Goal: Task Accomplishment & Management: Manage account settings

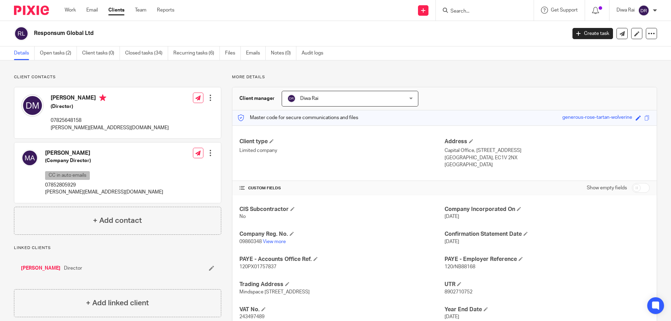
click at [471, 10] on input "Search" at bounding box center [481, 11] width 63 height 6
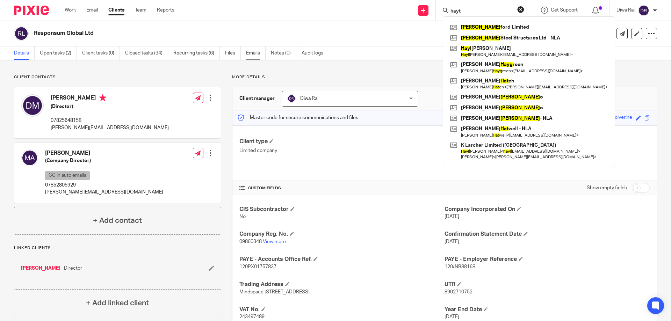
type input "hayt"
click at [259, 54] on link "Emails" at bounding box center [256, 53] width 20 height 14
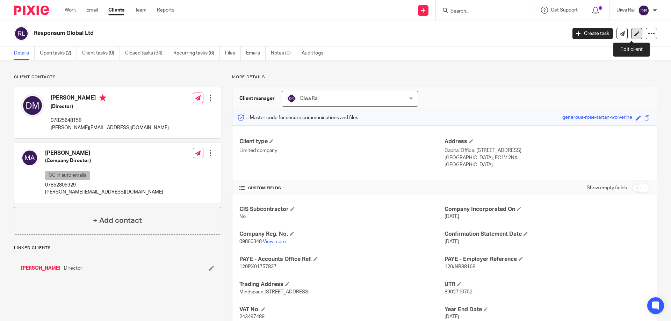
click at [631, 34] on link at bounding box center [636, 33] width 11 height 11
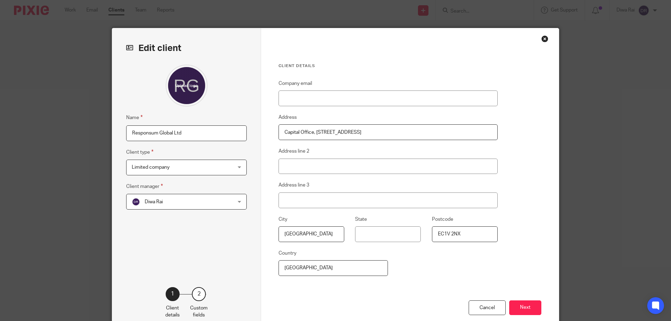
click at [536, 43] on div "Client details Company email Address Capital Office, 124 City Rd, Address line …" at bounding box center [410, 180] width 298 height 304
click at [541, 41] on div "Close this dialog window" at bounding box center [544, 38] width 7 height 7
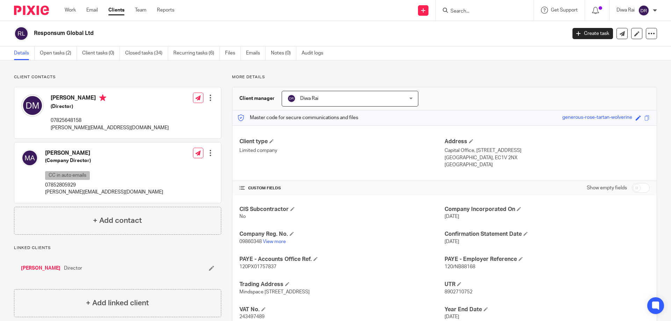
click at [544, 47] on div "Details Open tasks (2) Client tasks (0) Closed tasks (34) Recurring tasks (6) F…" at bounding box center [335, 53] width 671 height 14
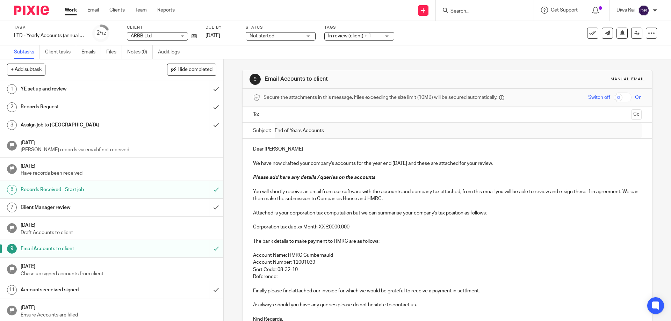
scroll to position [1, 0]
click at [197, 36] on div "Task LTD - Yearly Accounts (annual job) Save LTD - Yearly Accounts (annual job)…" at bounding box center [282, 33] width 536 height 17
click at [195, 38] on icon at bounding box center [193, 36] width 5 height 5
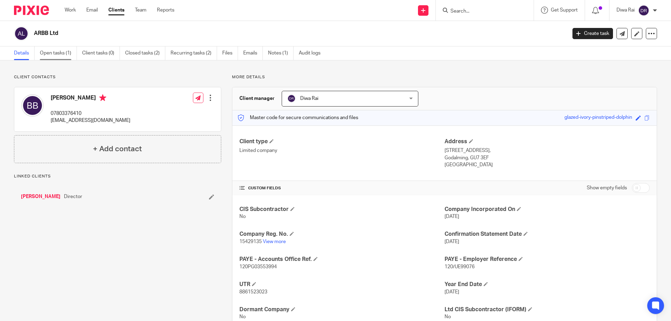
click at [63, 53] on link "Open tasks (1)" at bounding box center [58, 53] width 37 height 14
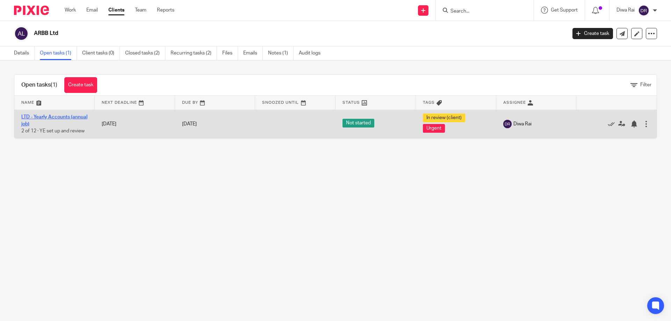
click at [60, 115] on link "LTD - Yearly Accounts (annual job)" at bounding box center [54, 121] width 66 height 12
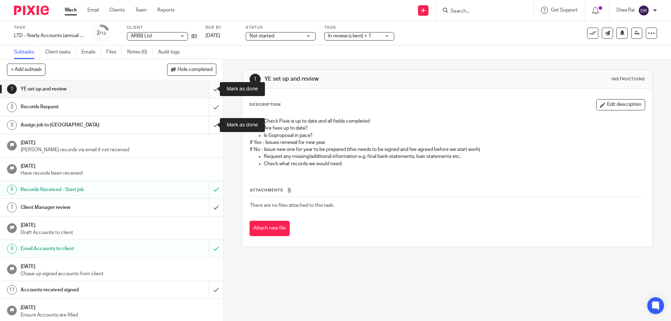
click at [211, 88] on input "submit" at bounding box center [111, 88] width 223 height 17
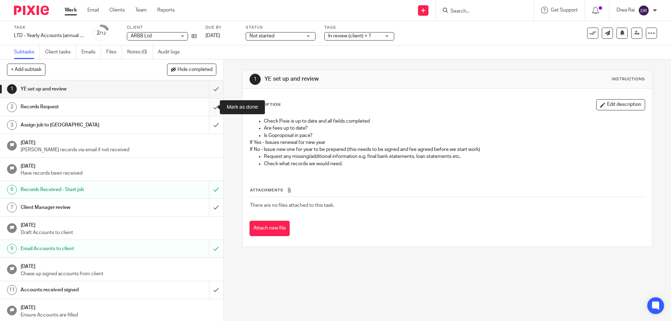
click at [212, 108] on input "submit" at bounding box center [111, 106] width 223 height 17
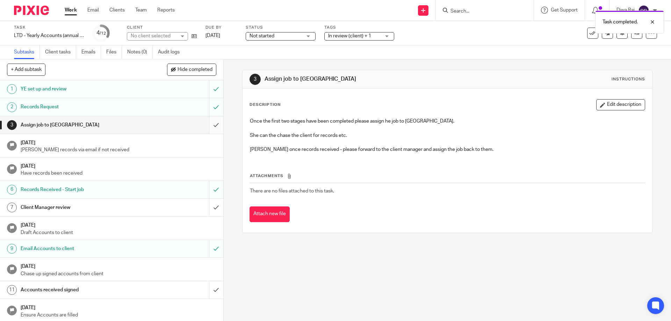
click at [211, 128] on input "submit" at bounding box center [111, 124] width 223 height 17
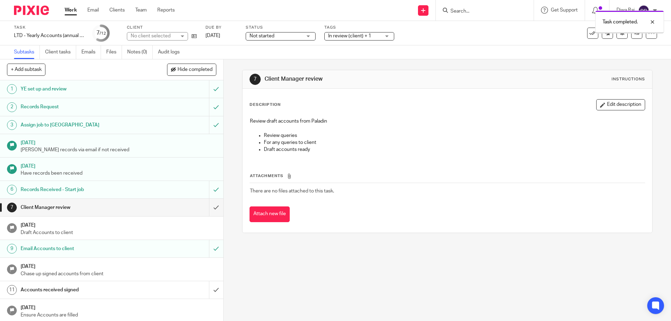
scroll to position [1, 0]
click at [207, 208] on input "submit" at bounding box center [111, 205] width 223 height 17
